Goal: Transaction & Acquisition: Purchase product/service

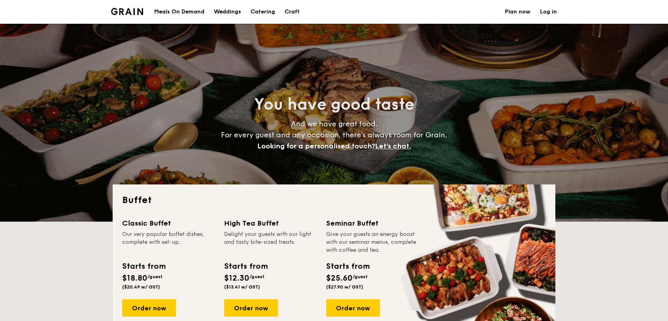
select select
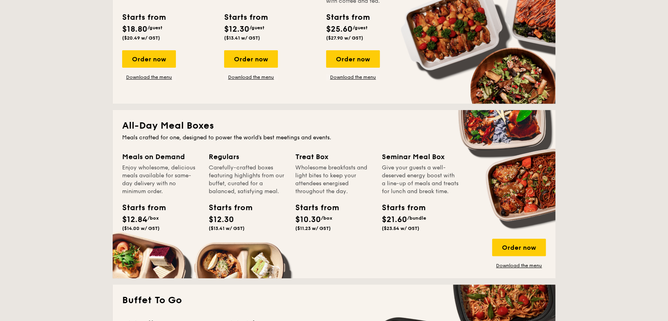
scroll to position [263, 0]
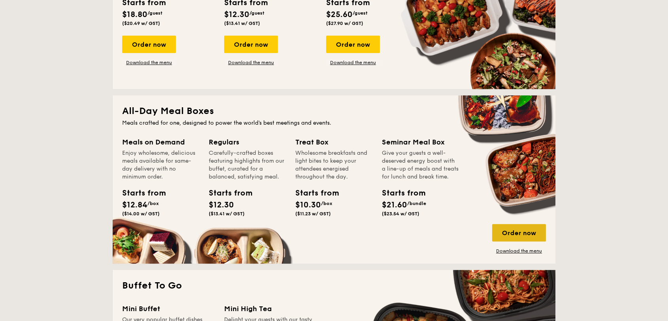
click at [498, 232] on div "Order now" at bounding box center [519, 232] width 54 height 17
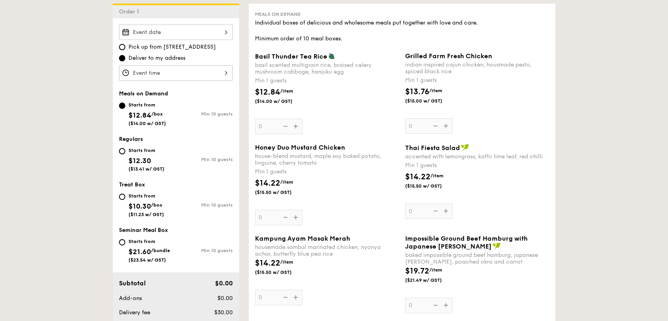
scroll to position [132, 0]
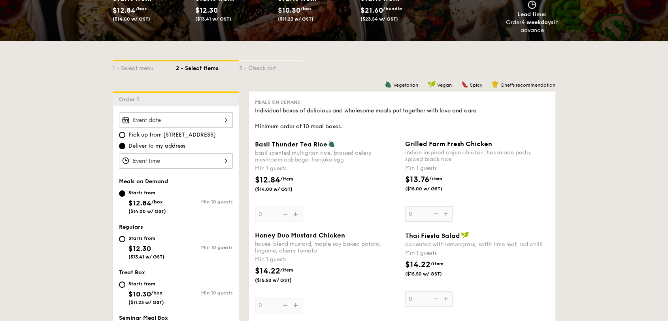
click at [178, 123] on div at bounding box center [176, 119] width 114 height 15
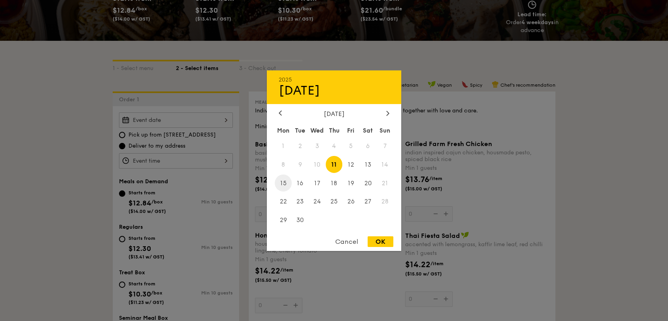
click at [287, 182] on span "15" at bounding box center [283, 182] width 17 height 17
click at [382, 238] on div "OK" at bounding box center [381, 241] width 26 height 11
type input "Sep 15, 2025"
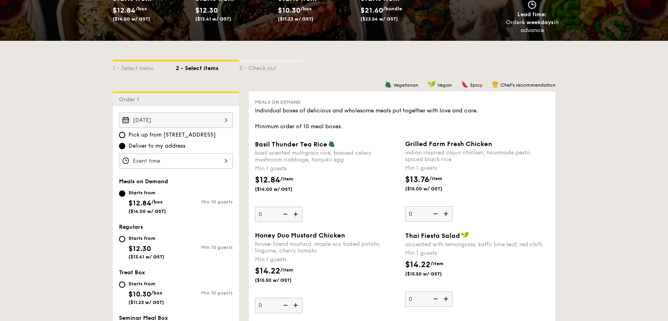
click at [219, 157] on div at bounding box center [176, 160] width 114 height 15
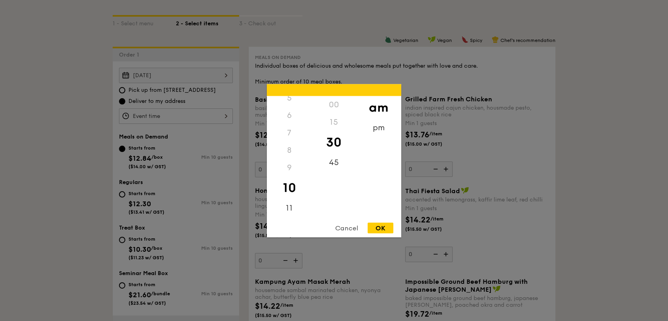
scroll to position [307, 0]
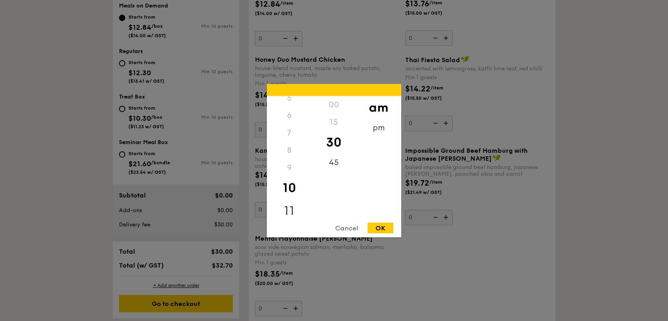
click at [298, 206] on div "11" at bounding box center [289, 210] width 45 height 23
click at [340, 164] on div "45" at bounding box center [334, 164] width 45 height 23
click at [338, 141] on div "30" at bounding box center [334, 141] width 45 height 23
click at [378, 129] on div "pm" at bounding box center [378, 130] width 45 height 23
click at [379, 107] on div "am" at bounding box center [378, 107] width 45 height 23
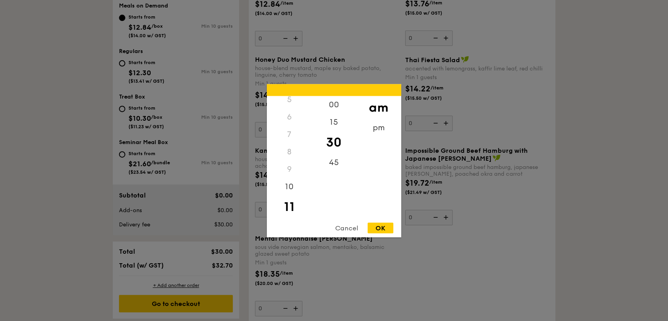
scroll to position [94, 0]
click at [382, 230] on div "OK" at bounding box center [381, 227] width 26 height 11
type input "11:30AM"
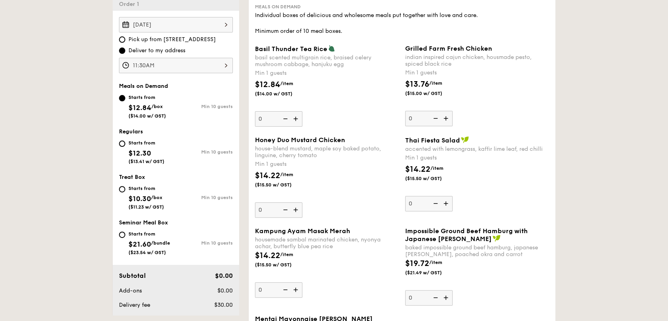
scroll to position [176, 0]
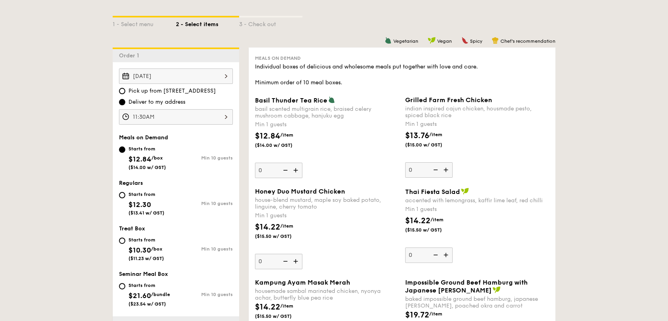
click at [297, 172] on img at bounding box center [297, 170] width 12 height 15
click at [297, 172] on input "0" at bounding box center [278, 170] width 47 height 15
type input "1"
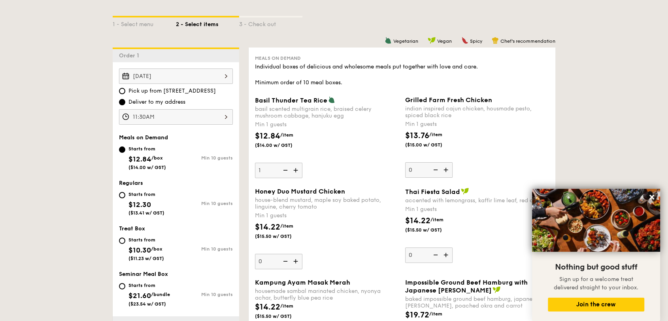
select select
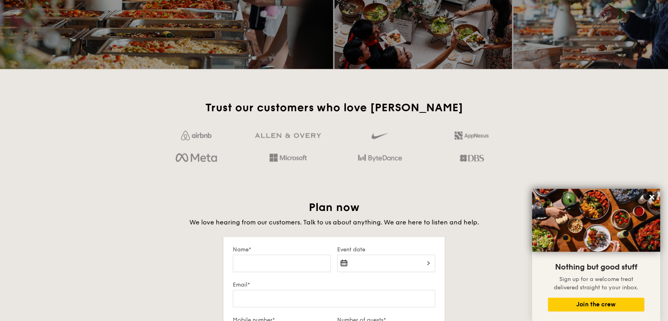
scroll to position [997, 0]
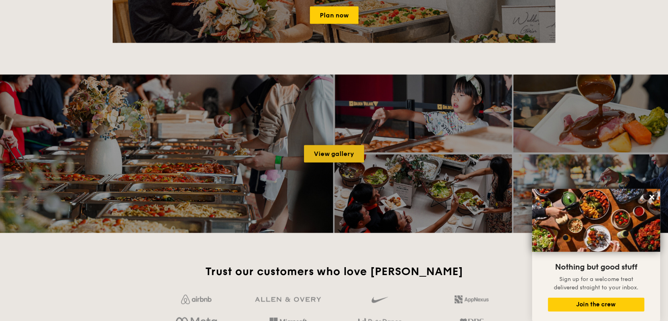
click at [339, 153] on link "View gallery" at bounding box center [334, 153] width 60 height 17
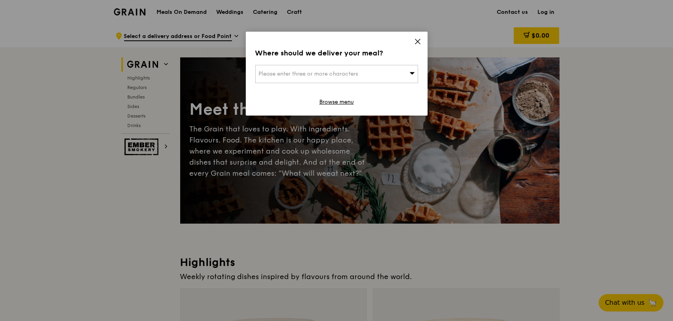
click at [350, 76] on span "Please enter three or more characters" at bounding box center [309, 73] width 100 height 7
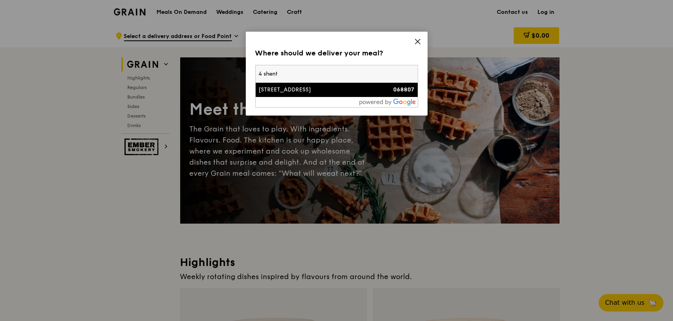
type input "4 shent"
click at [346, 87] on div "[STREET_ADDRESS]" at bounding box center [317, 90] width 117 height 8
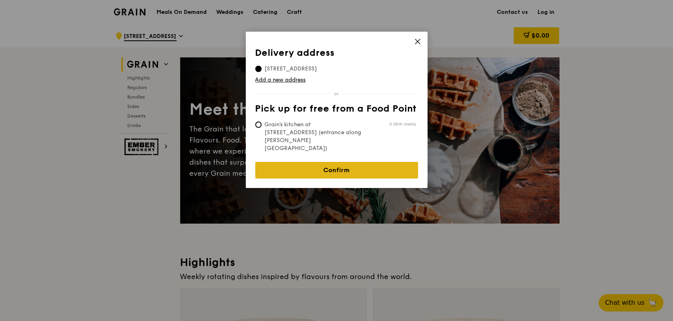
click at [333, 162] on link "Confirm" at bounding box center [336, 170] width 163 height 17
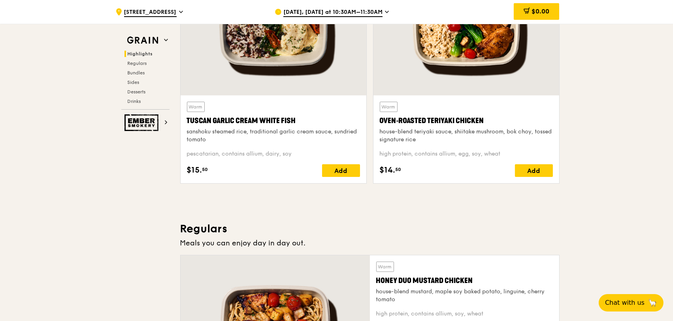
scroll to position [219, 0]
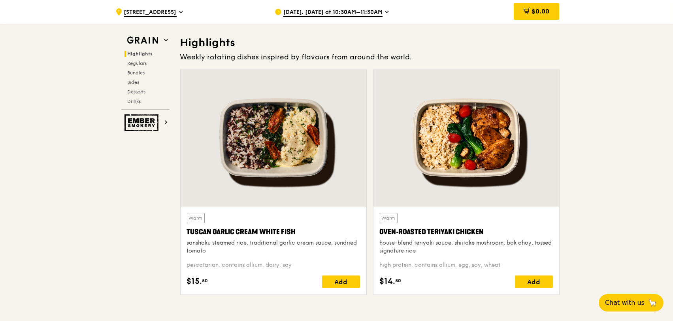
click at [516, 253] on div "house-blend teriyaki sauce, shiitake mushroom, bok choy, tossed signature rice" at bounding box center [466, 247] width 173 height 16
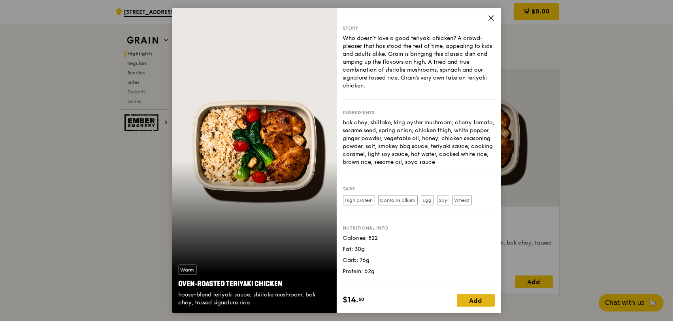
click at [467, 299] on div "Add" at bounding box center [476, 300] width 38 height 13
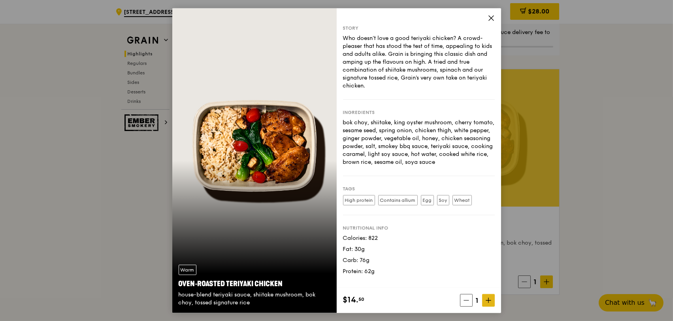
click at [486, 301] on icon at bounding box center [489, 300] width 6 height 6
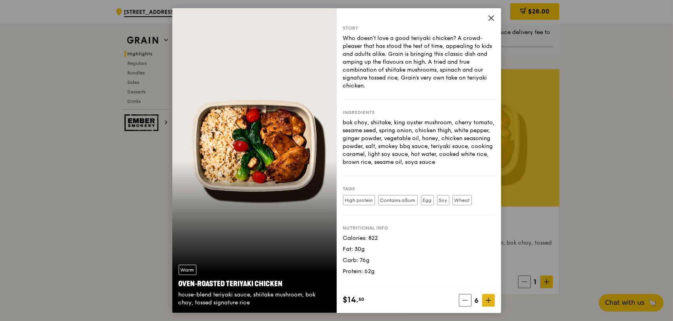
click at [486, 301] on icon at bounding box center [489, 300] width 6 height 6
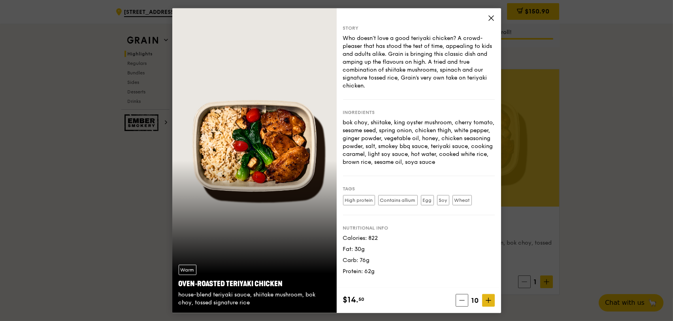
click at [491, 298] on icon at bounding box center [489, 300] width 6 height 6
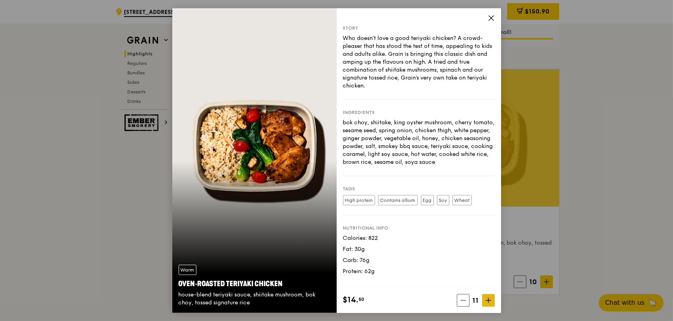
click at [491, 298] on icon at bounding box center [489, 300] width 6 height 6
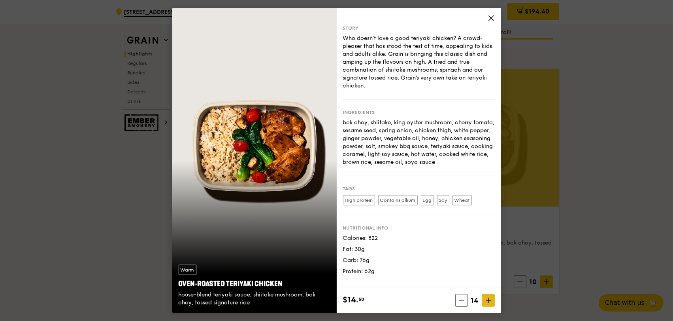
click at [491, 298] on icon at bounding box center [489, 300] width 6 height 6
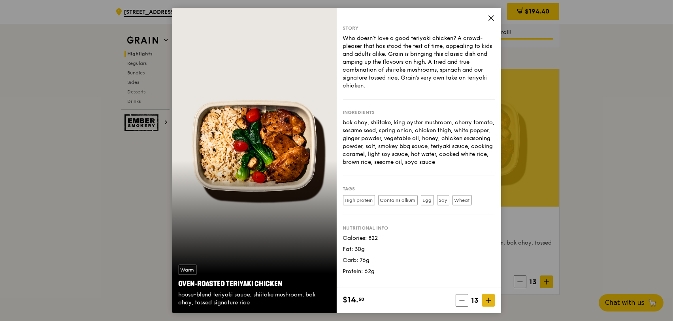
click at [489, 302] on icon at bounding box center [489, 300] width 6 height 6
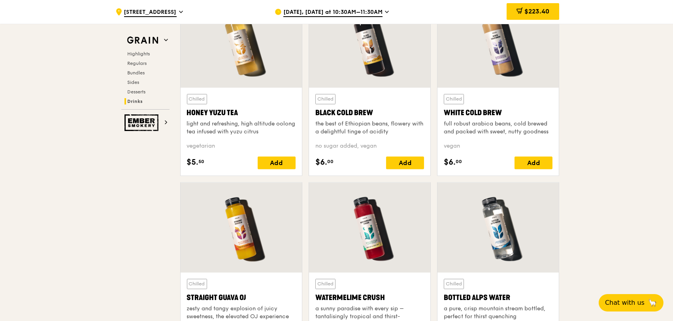
scroll to position [3019, 0]
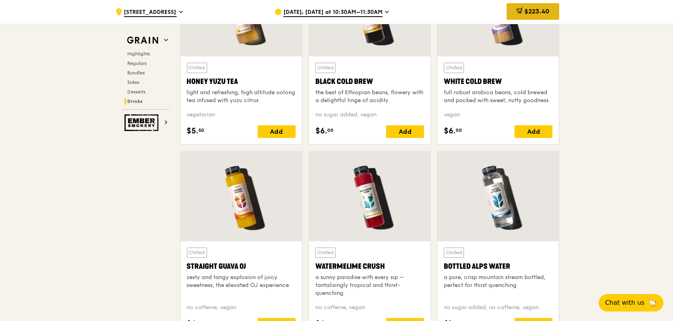
click at [531, 13] on span "$223.40" at bounding box center [537, 12] width 25 height 8
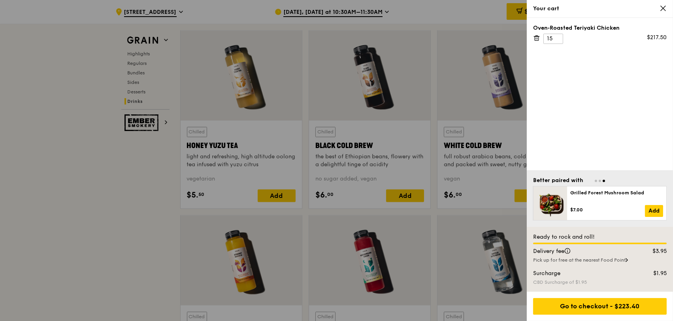
scroll to position [2779, 0]
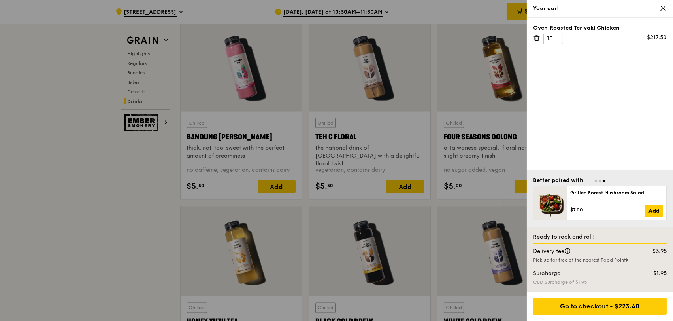
click at [661, 9] on icon at bounding box center [663, 8] width 7 height 7
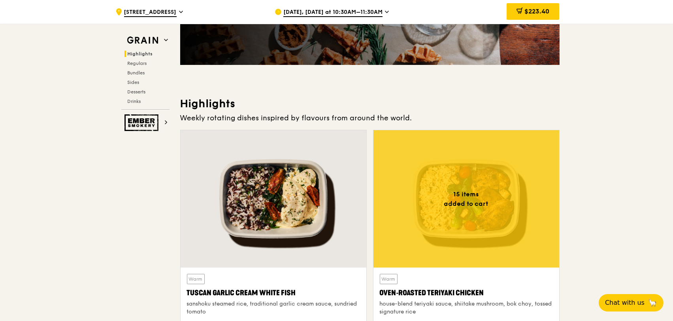
scroll to position [143, 0]
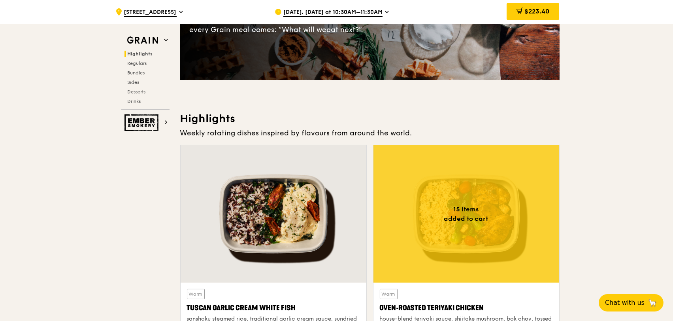
click at [533, 11] on span "$223.40" at bounding box center [537, 12] width 25 height 8
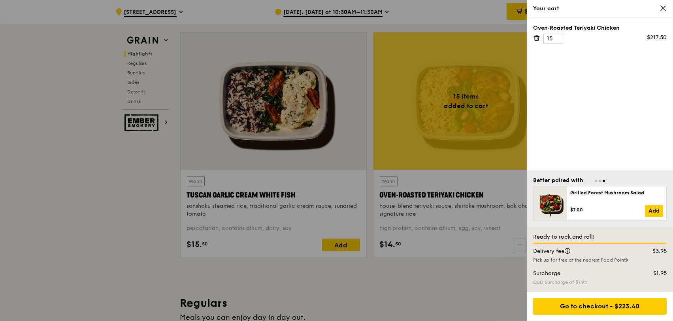
scroll to position [275, 0]
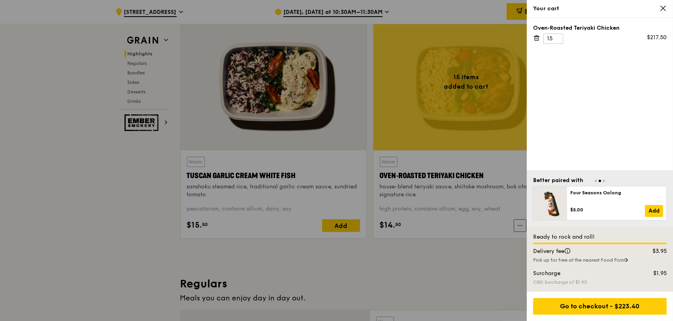
click at [69, 148] on div at bounding box center [336, 160] width 673 height 321
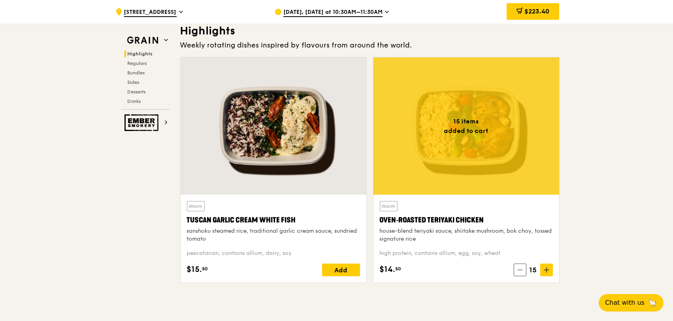
scroll to position [231, 0]
click at [488, 166] on div at bounding box center [467, 125] width 186 height 137
click at [539, 8] on span "$223.40" at bounding box center [537, 12] width 25 height 8
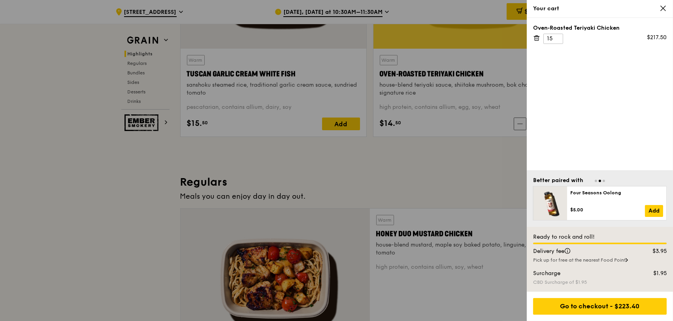
scroll to position [407, 0]
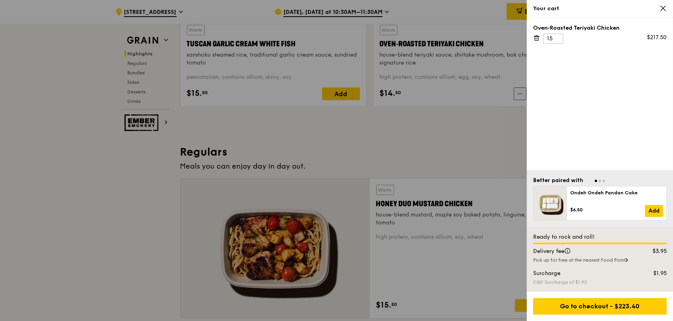
click at [133, 221] on div at bounding box center [336, 160] width 673 height 321
